Goal: Find specific page/section: Find specific page/section

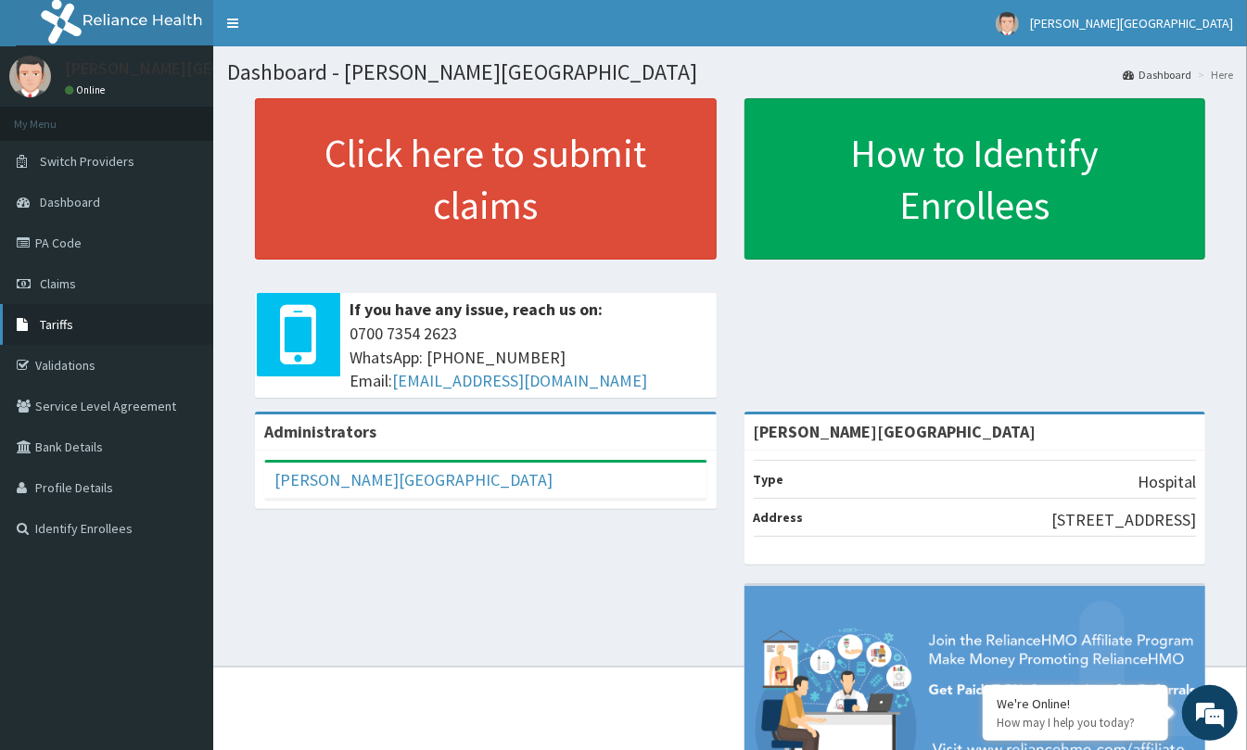
click at [79, 325] on link "Tariffs" at bounding box center [106, 324] width 213 height 41
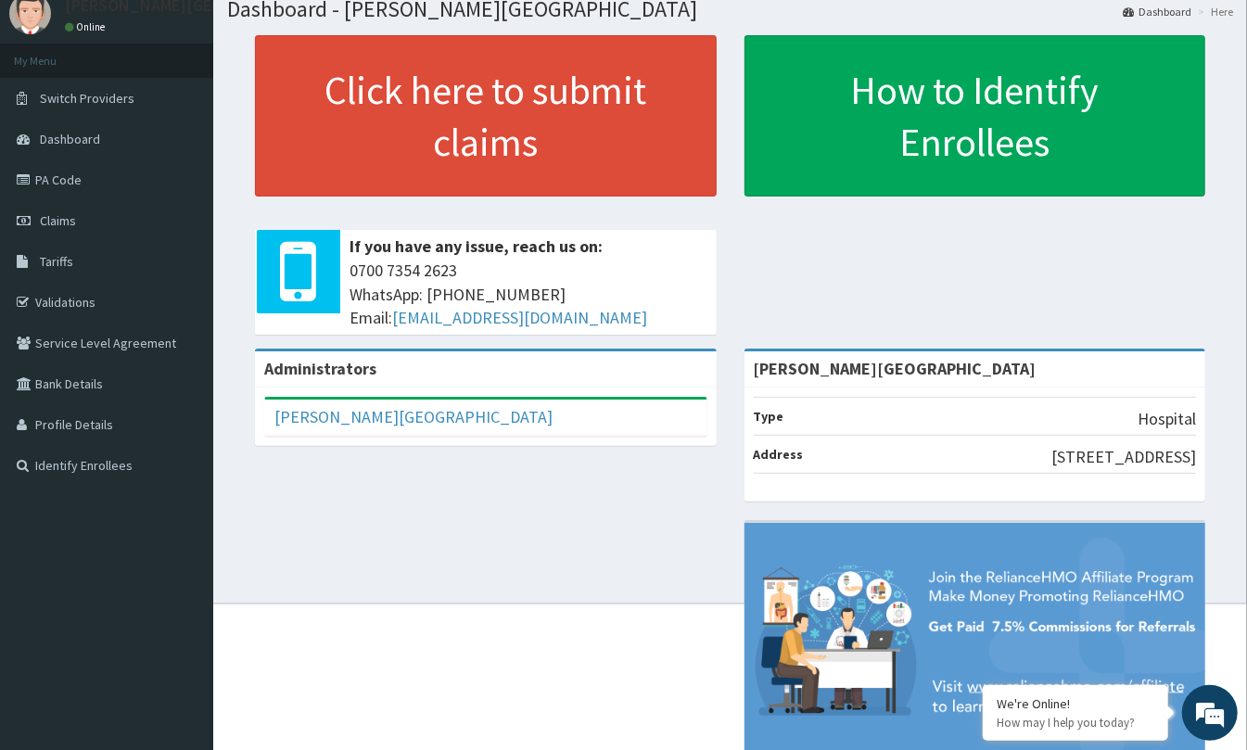
scroll to position [123, 0]
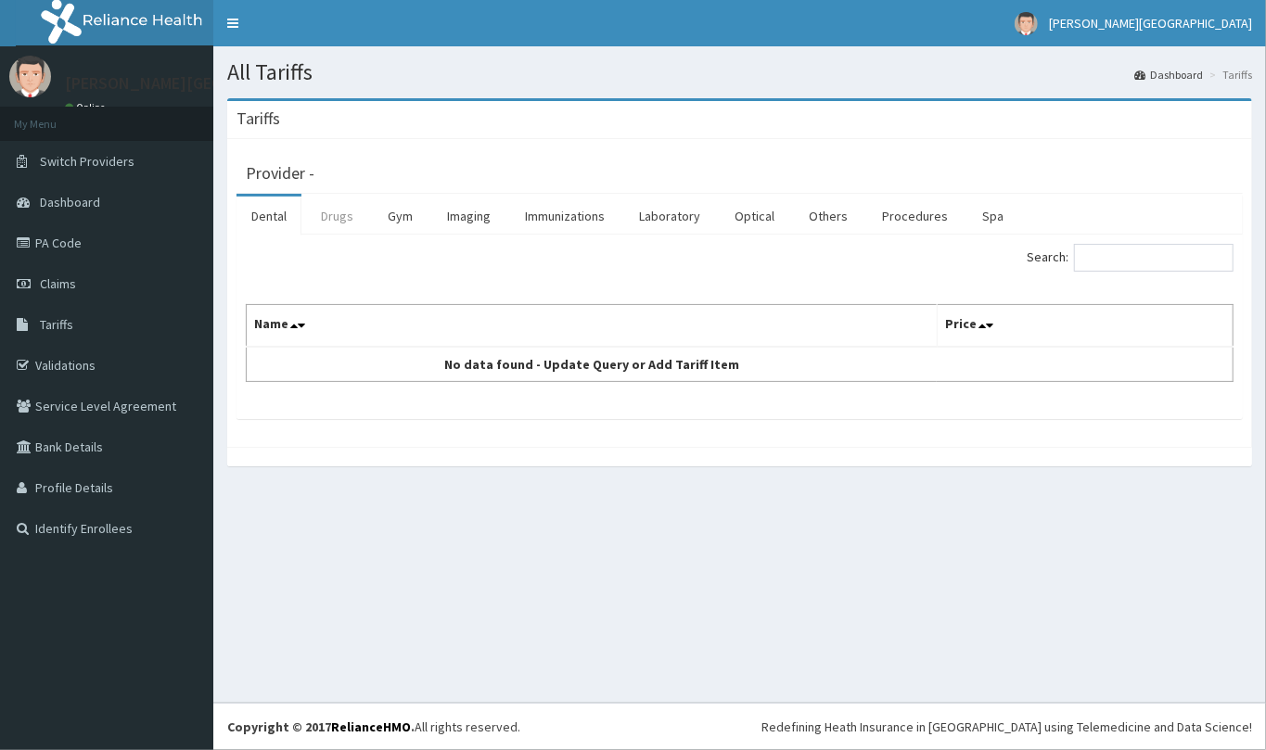
click at [357, 223] on link "Drugs" at bounding box center [337, 216] width 62 height 39
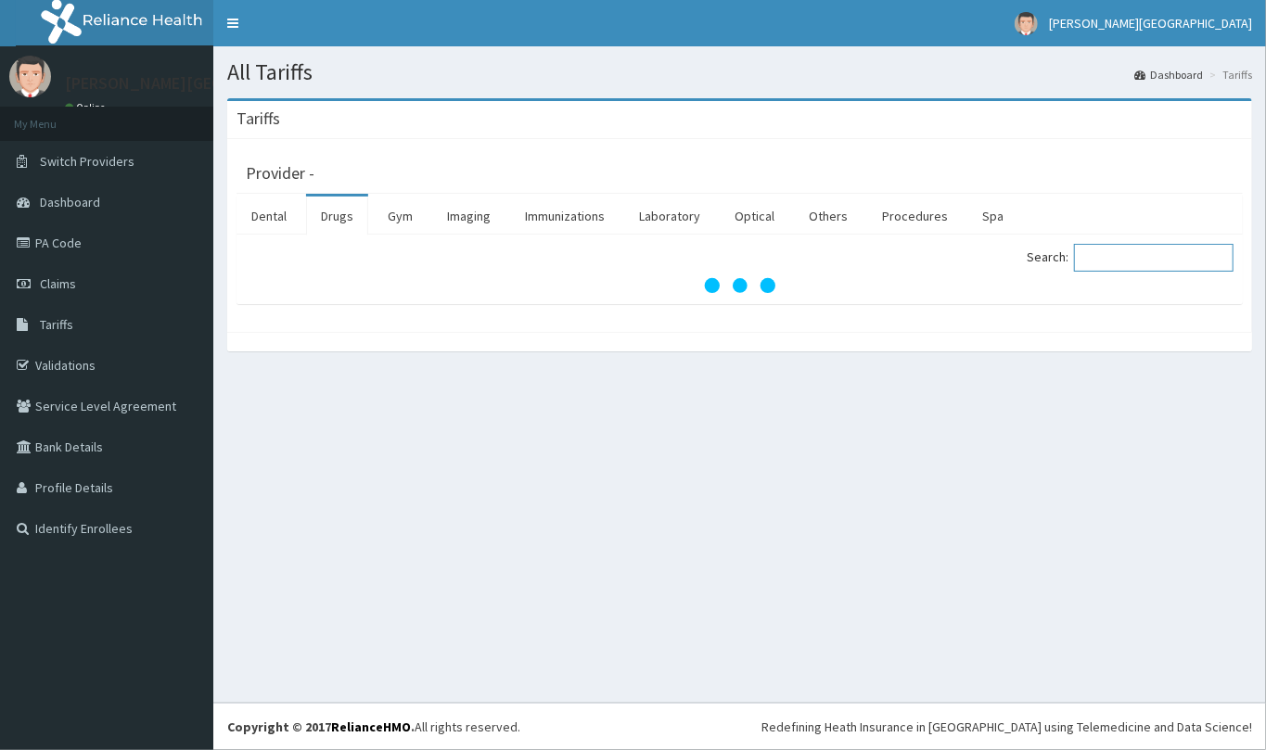
click at [1140, 262] on input "Search:" at bounding box center [1154, 258] width 160 height 28
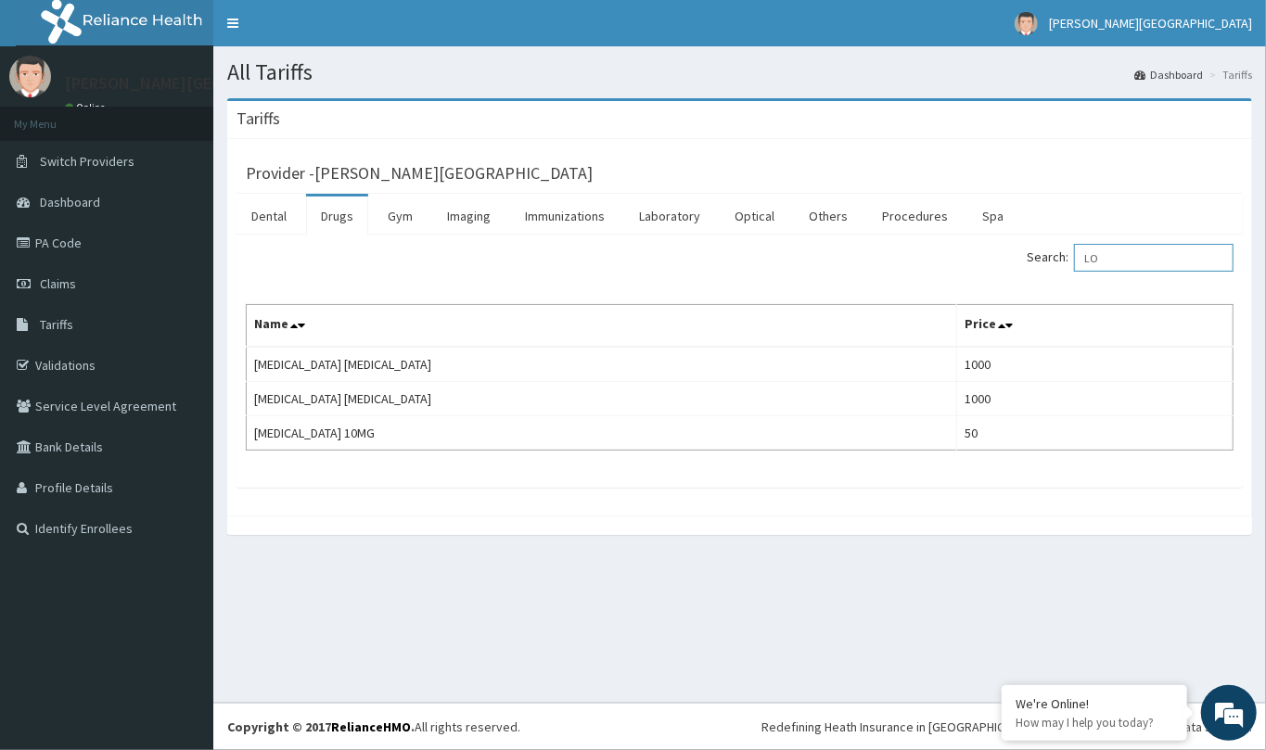
type input "L"
type input "D"
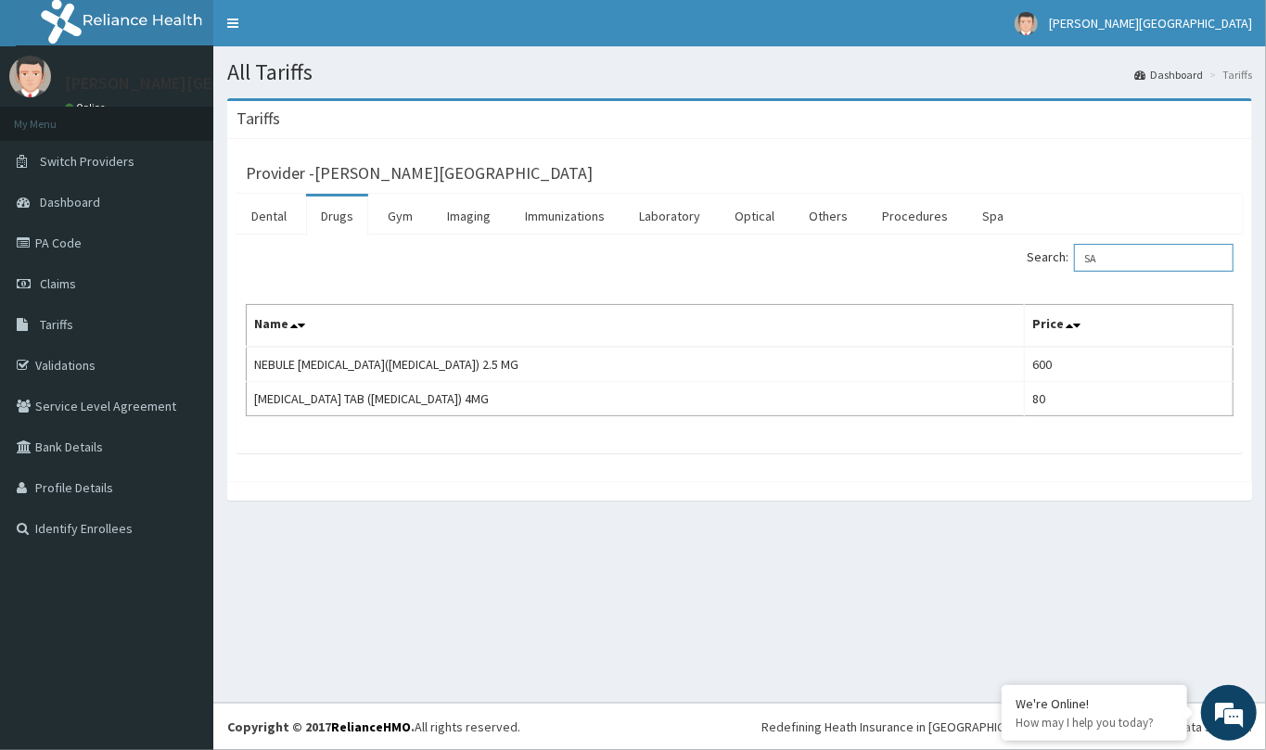
type input "S"
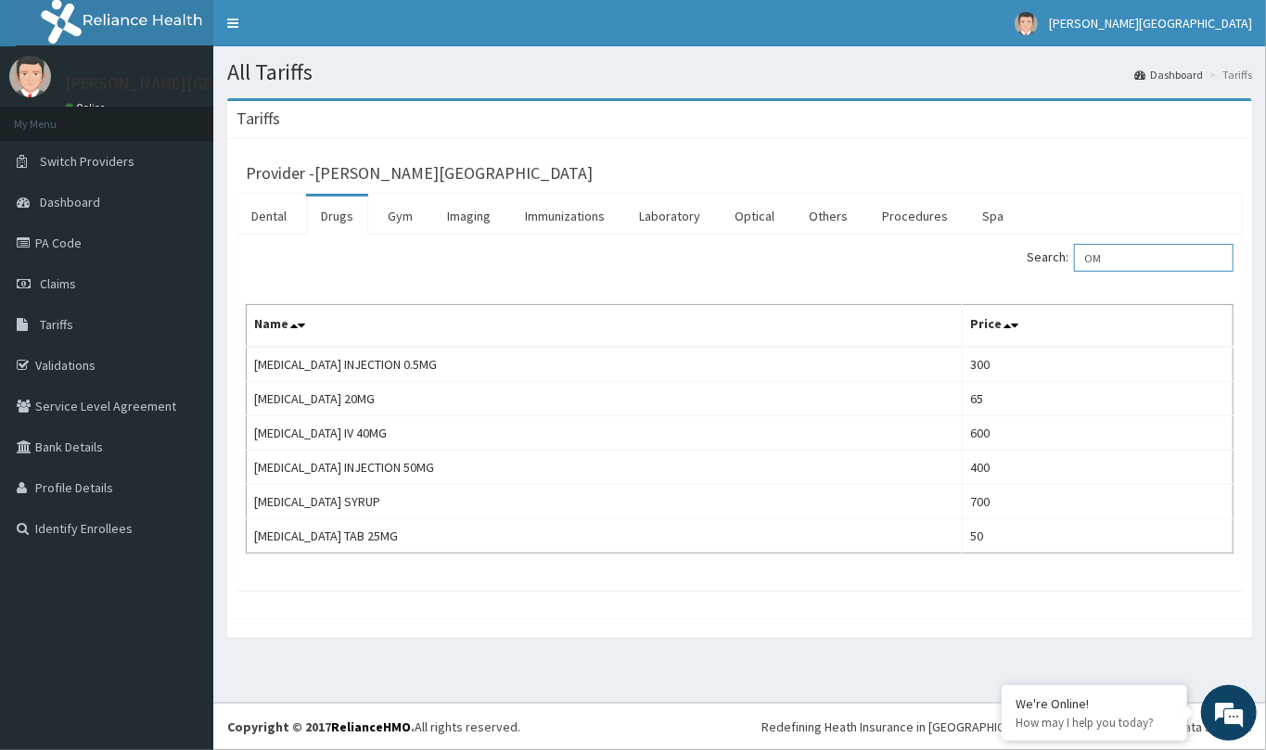
type input "O"
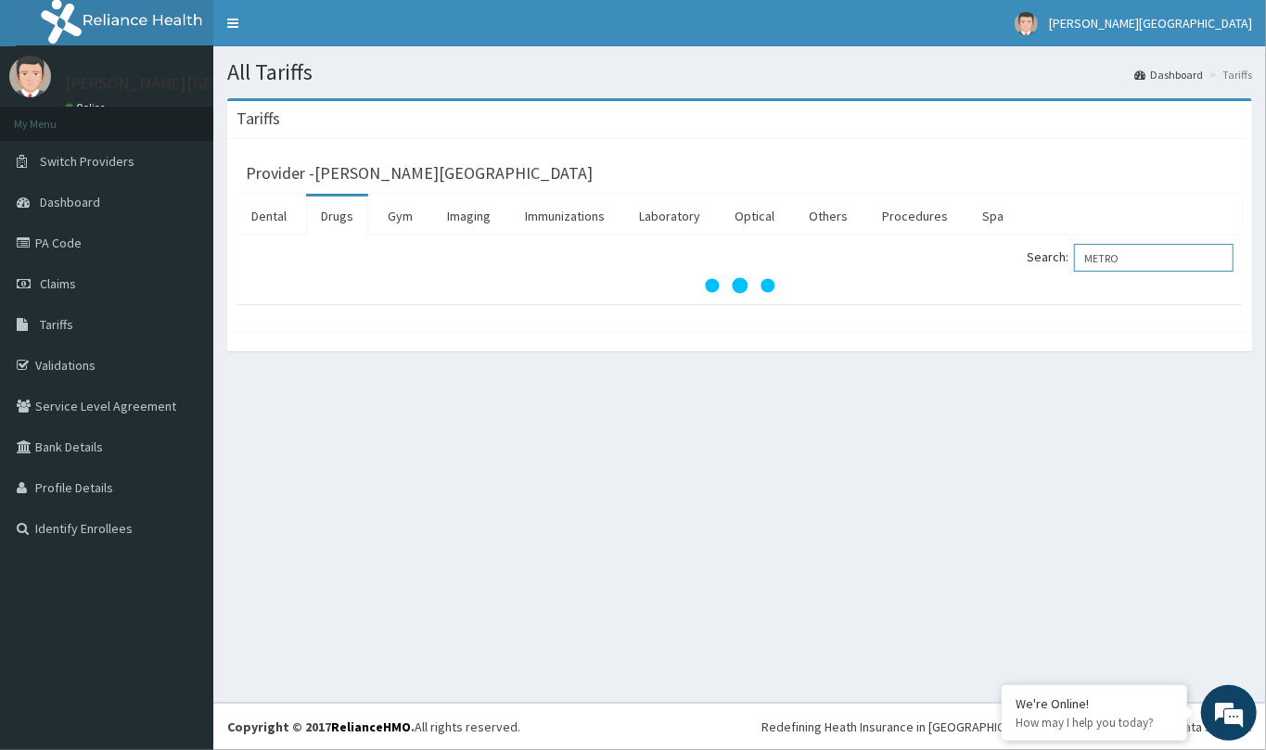
type input "METRO"
click at [350, 211] on link "Drugs" at bounding box center [337, 216] width 62 height 39
click at [1111, 261] on input "Search:" at bounding box center [1154, 258] width 160 height 28
click at [339, 216] on link "Drugs" at bounding box center [337, 216] width 62 height 39
drag, startPoint x: 262, startPoint y: 221, endPoint x: 317, endPoint y: 216, distance: 55.8
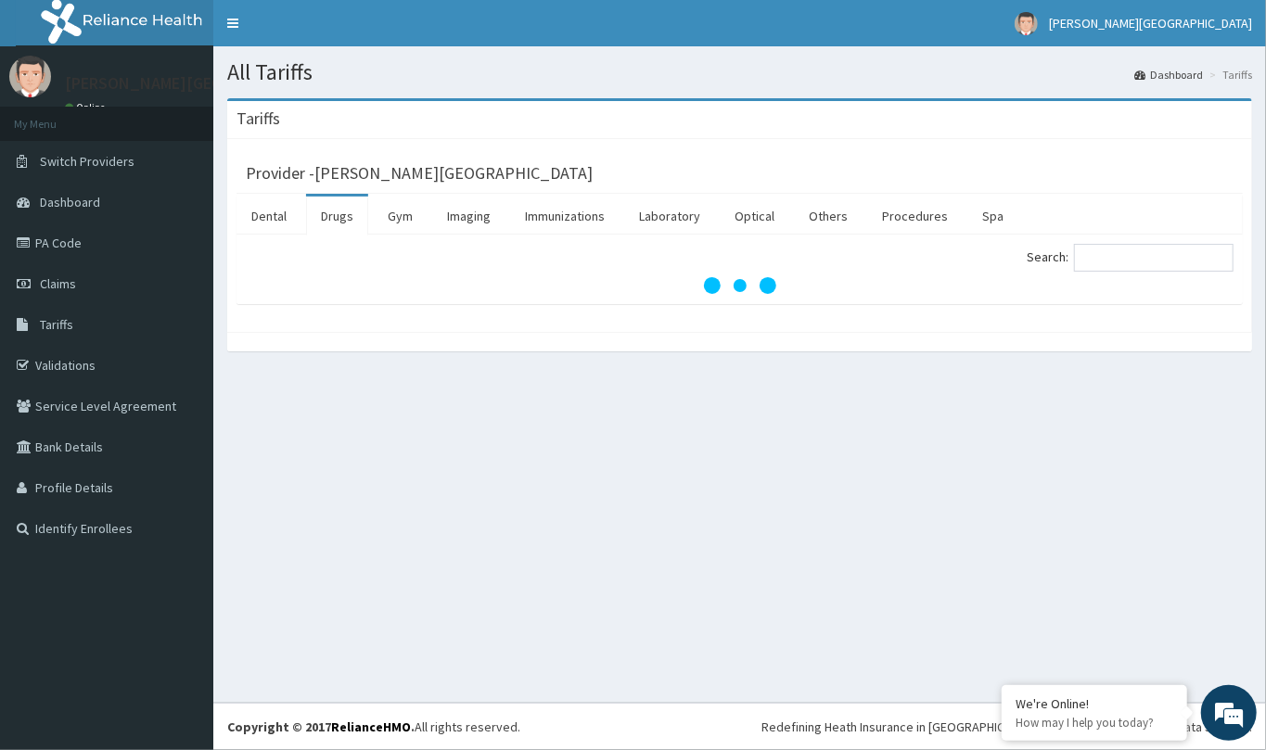
click at [264, 220] on link "Dental" at bounding box center [268, 216] width 65 height 39
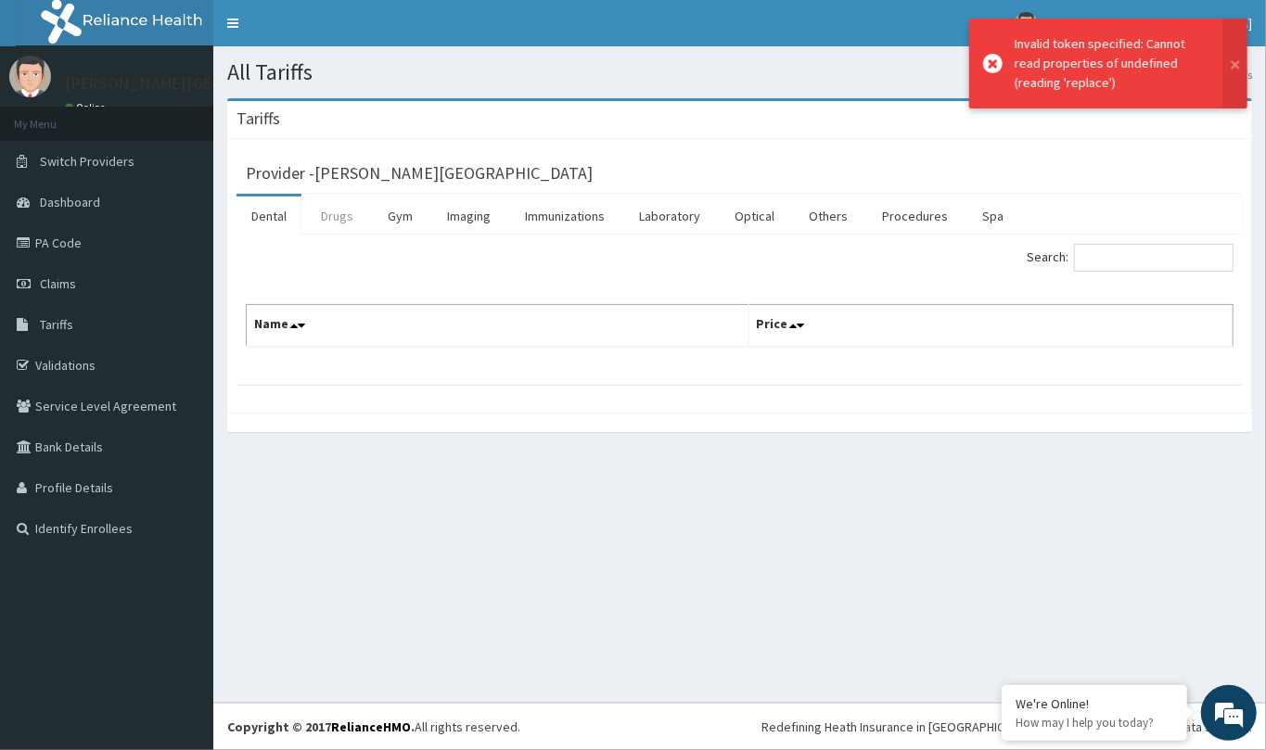
click at [328, 215] on link "Drugs" at bounding box center [337, 216] width 62 height 39
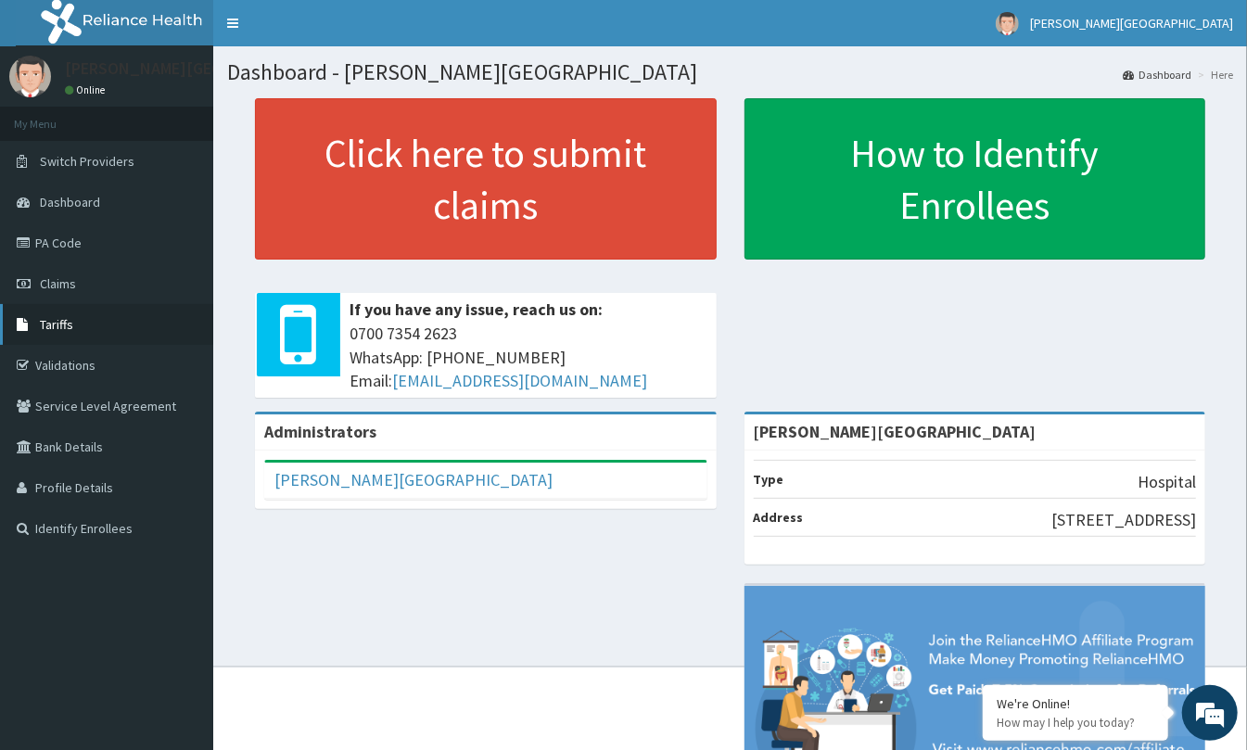
click at [60, 326] on span "Tariffs" at bounding box center [56, 324] width 33 height 17
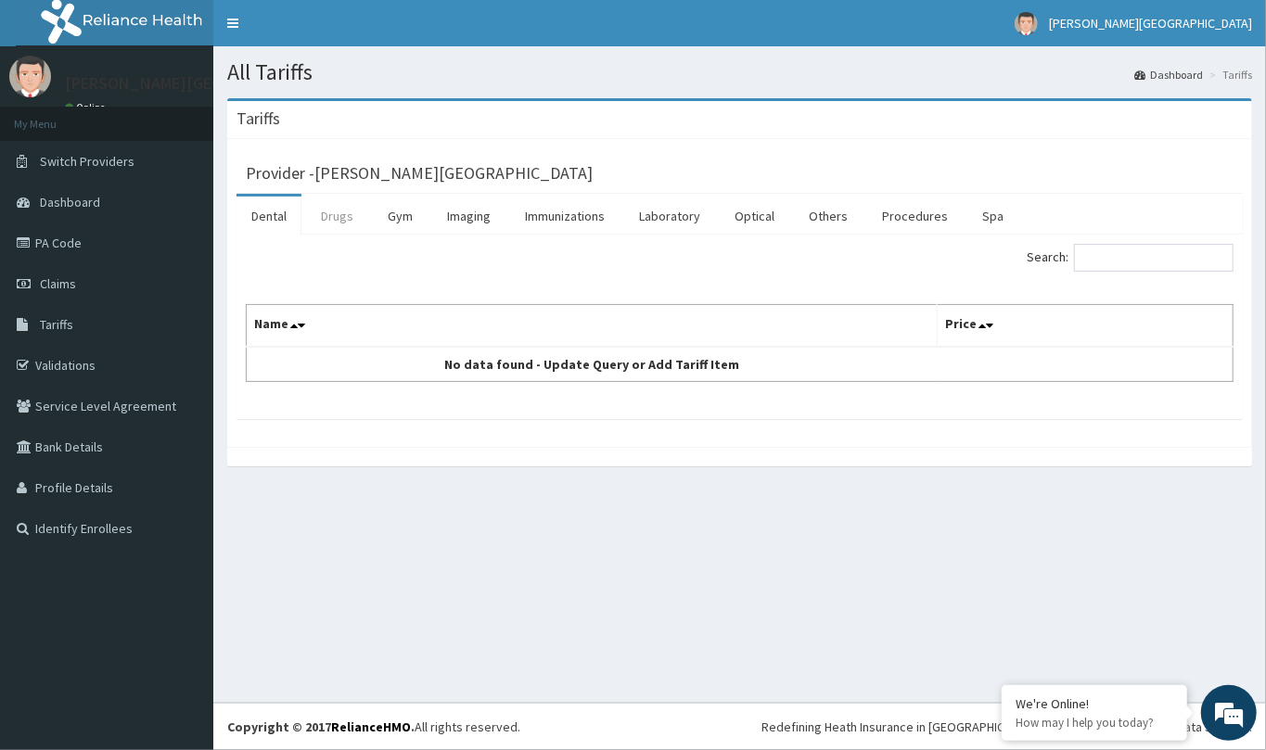
click at [336, 224] on link "Drugs" at bounding box center [337, 216] width 62 height 39
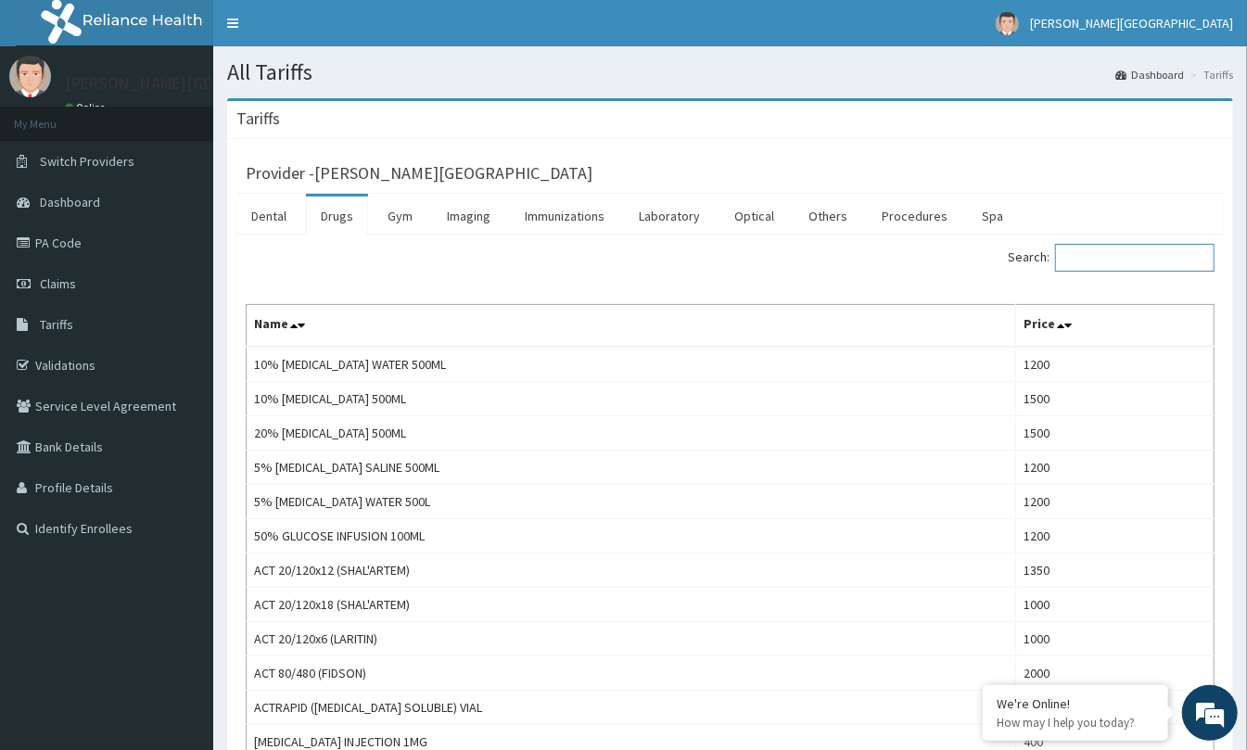
click at [1143, 263] on input "Search:" at bounding box center [1135, 258] width 160 height 28
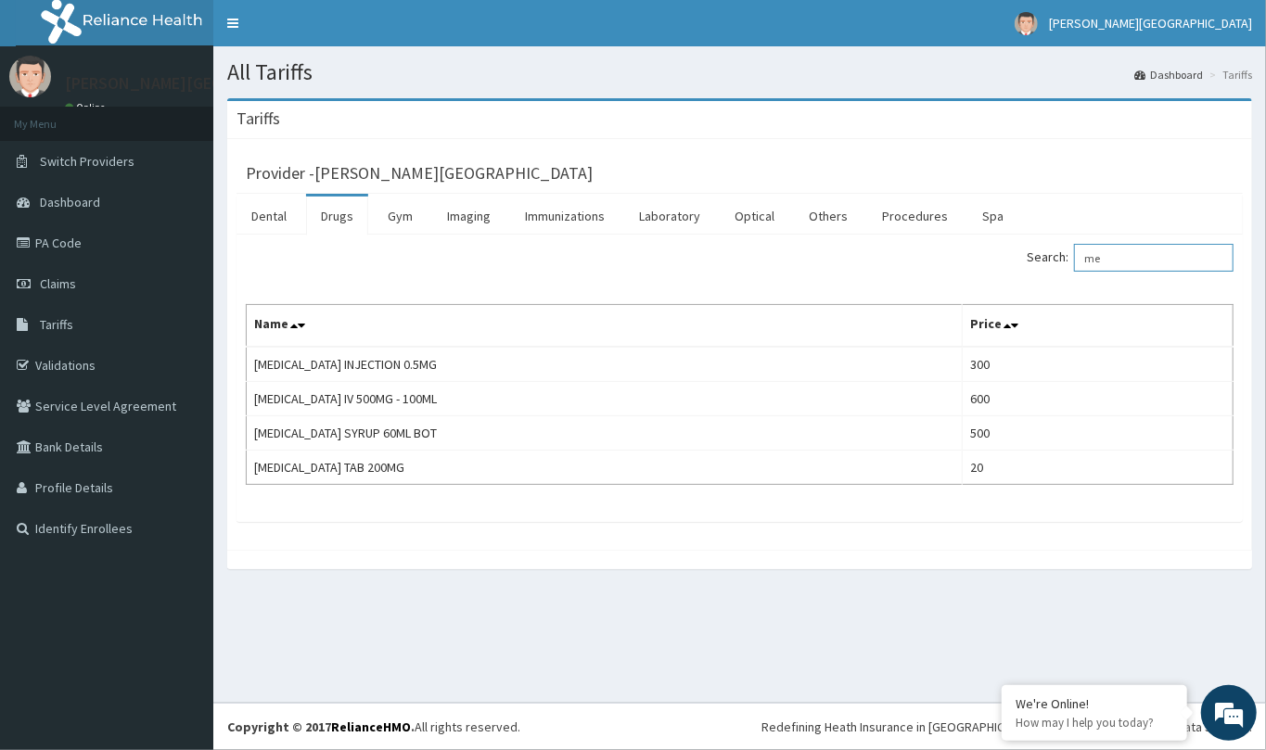
type input "m"
type input "amox"
